Goal: Information Seeking & Learning: Learn about a topic

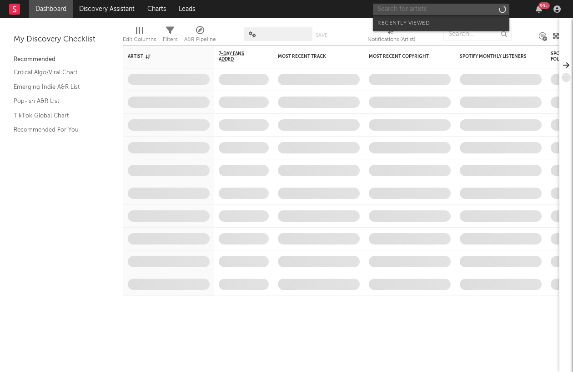
click at [478, 7] on input "text" at bounding box center [441, 9] width 136 height 11
paste input "1871955"
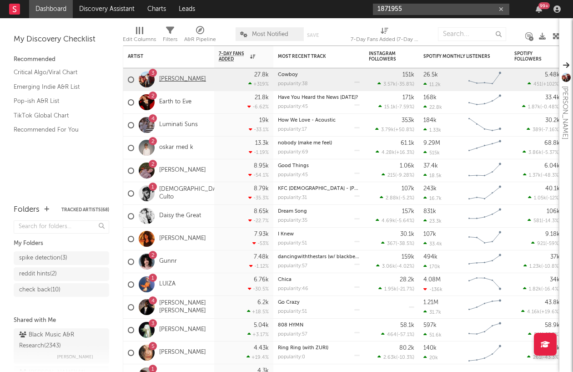
type input "1871955"
click at [170, 81] on link "[PERSON_NAME]" at bounding box center [182, 80] width 47 height 8
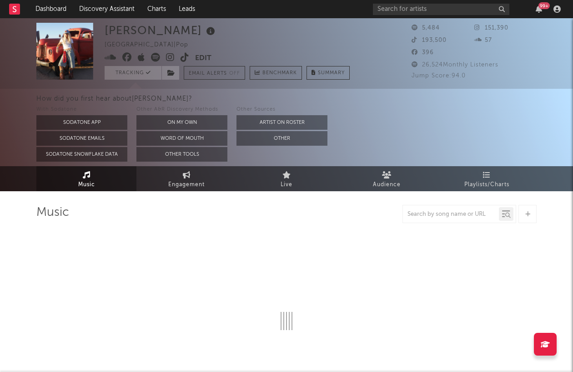
select select "1w"
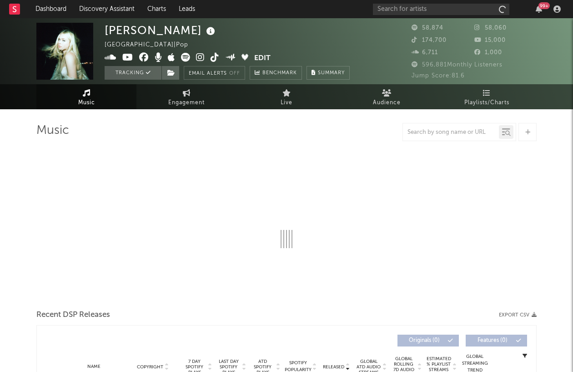
select select "6m"
